Goal: Navigation & Orientation: Find specific page/section

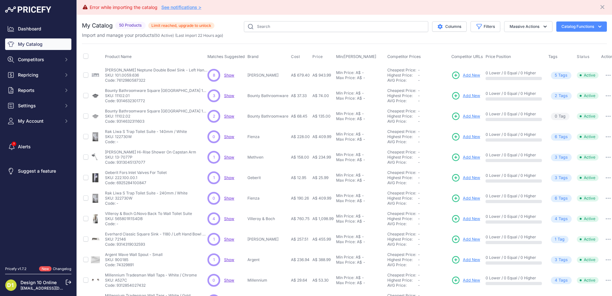
click at [38, 281] on link "Design 10 Online" at bounding box center [38, 281] width 36 height 5
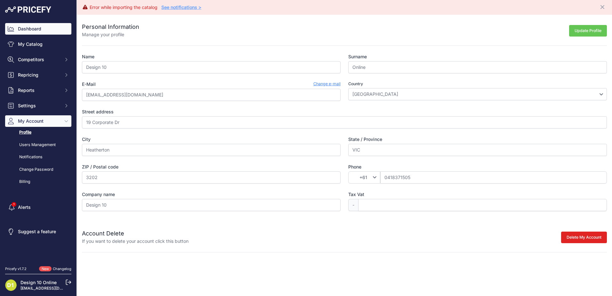
click at [29, 27] on link "Dashboard" at bounding box center [38, 29] width 66 height 12
